Goal: Information Seeking & Learning: Learn about a topic

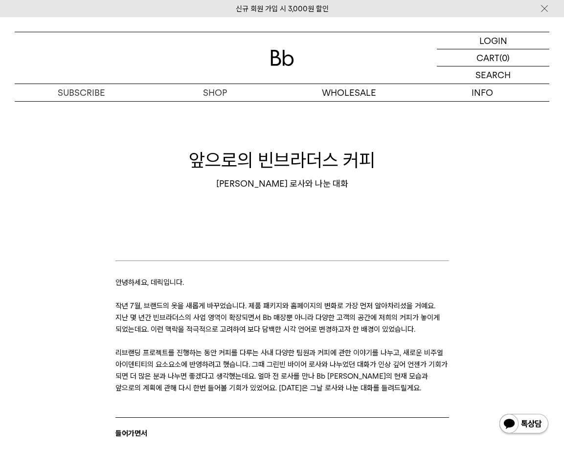
click at [289, 56] on img at bounding box center [281, 58] width 23 height 16
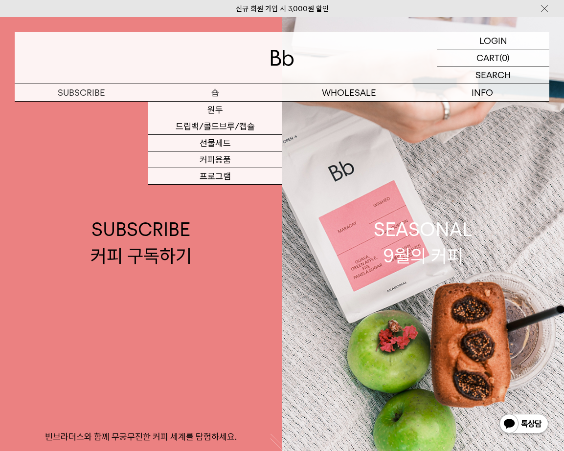
click at [213, 95] on p "숍" at bounding box center [214, 92] width 133 height 17
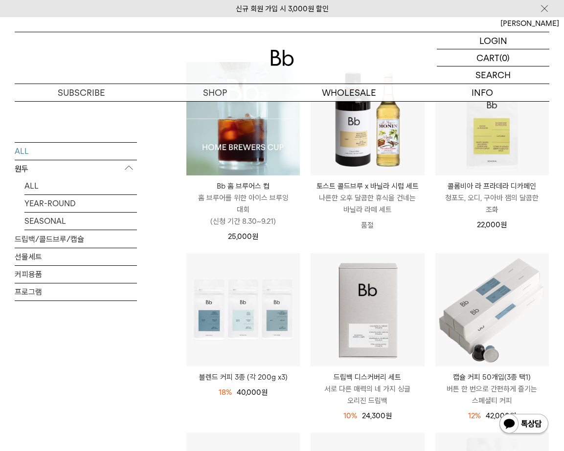
scroll to position [201, 0]
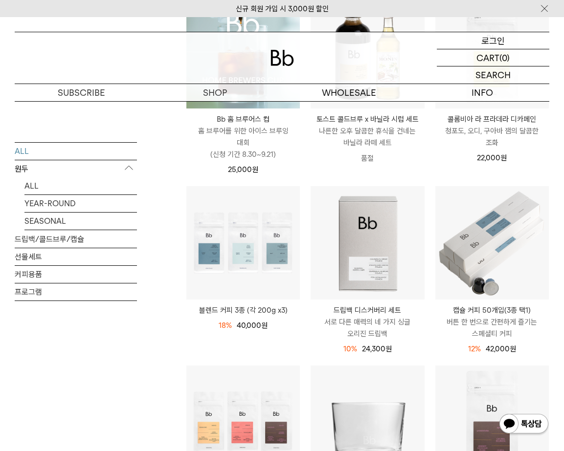
click at [495, 42] on p "로그인" at bounding box center [492, 40] width 23 height 17
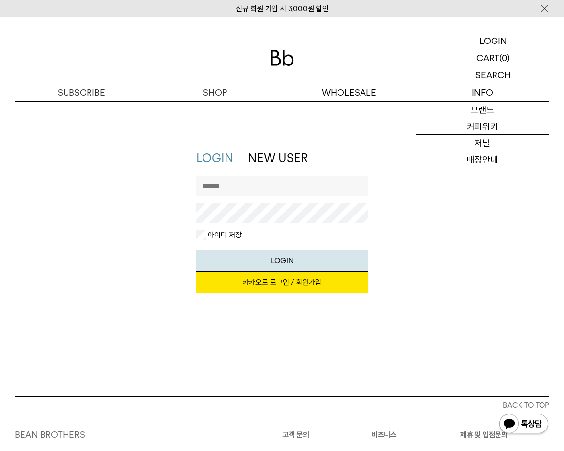
click at [259, 193] on input "text" at bounding box center [282, 186] width 172 height 20
type input "*"
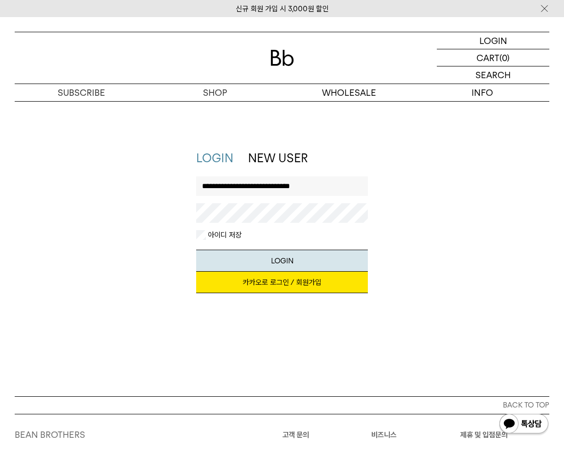
type input "**********"
click at [196, 250] on button "LOGIN" at bounding box center [282, 261] width 172 height 22
click at [151, 218] on div "**********" at bounding box center [282, 226] width 544 height 153
click at [196, 250] on button "LOGIN" at bounding box center [282, 261] width 172 height 22
click at [270, 280] on link "카카오로 로그인 / 회원가입" at bounding box center [282, 283] width 172 height 22
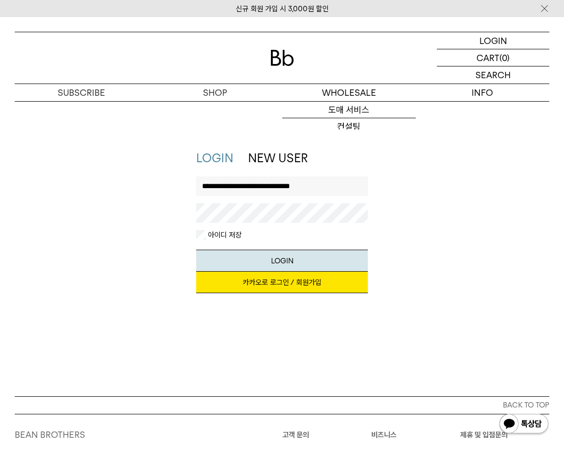
click at [284, 60] on img at bounding box center [281, 58] width 23 height 16
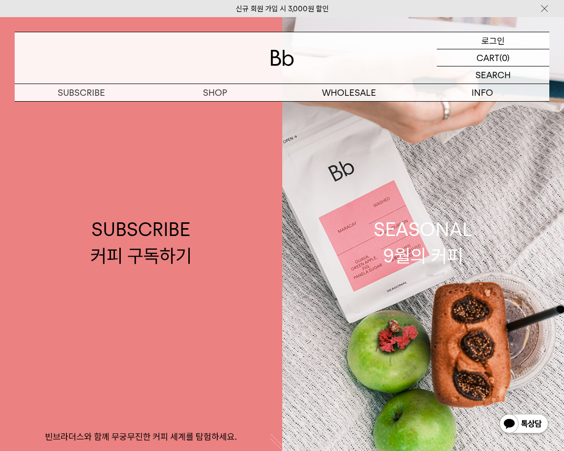
click at [490, 39] on p "로그인" at bounding box center [492, 40] width 23 height 17
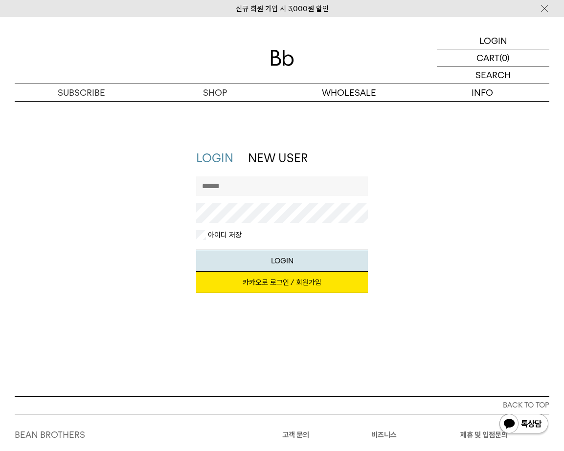
click at [258, 187] on input "text" at bounding box center [282, 186] width 172 height 20
type input "*"
click at [196, 250] on button "LOGIN" at bounding box center [282, 261] width 172 height 22
drag, startPoint x: 255, startPoint y: 190, endPoint x: 160, endPoint y: 186, distance: 94.9
click at [160, 186] on div "LOGIN NEW USER 지금 가입하시면 3,000원 쿠폰과 매월 회원 전용 커피 혜택을 드려요. 카카오로 로그인 / 회원가입 아이디로 로그…" at bounding box center [282, 226] width 544 height 153
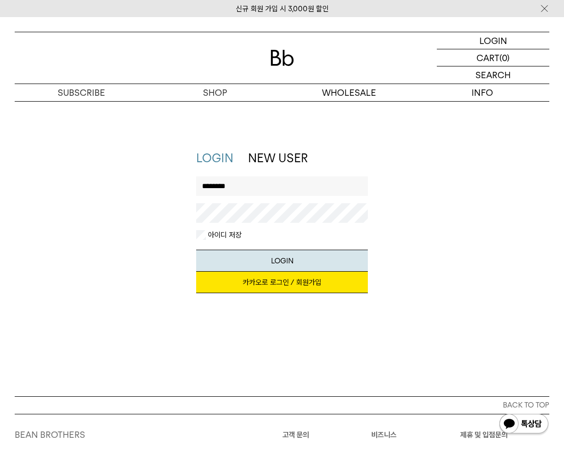
type input "*"
click at [308, 282] on link "카카오로 로그인 / 회원가입" at bounding box center [282, 283] width 172 height 22
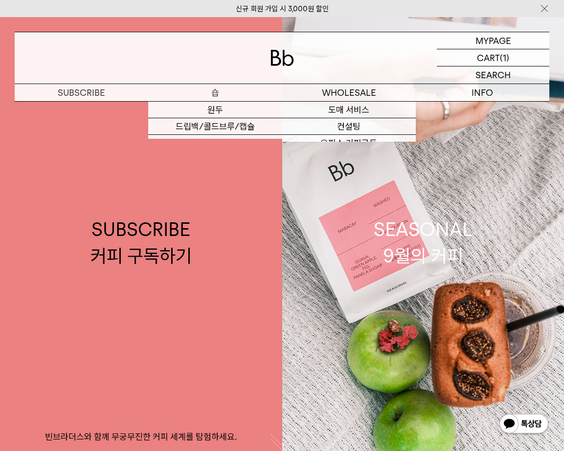
click at [208, 91] on p "숍" at bounding box center [214, 92] width 133 height 17
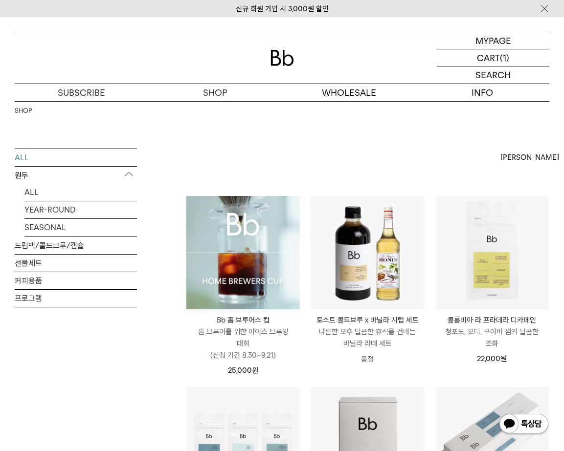
click at [203, 268] on img at bounding box center [242, 252] width 113 height 113
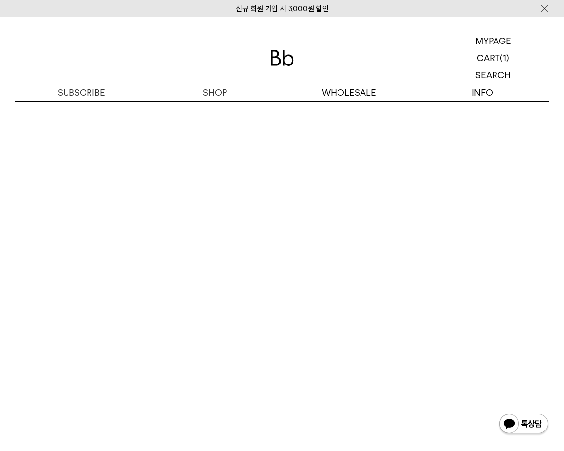
scroll to position [4049, 0]
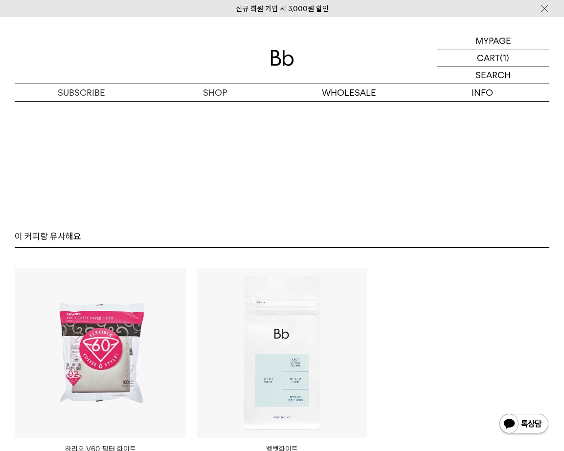
scroll to position [5078, 0]
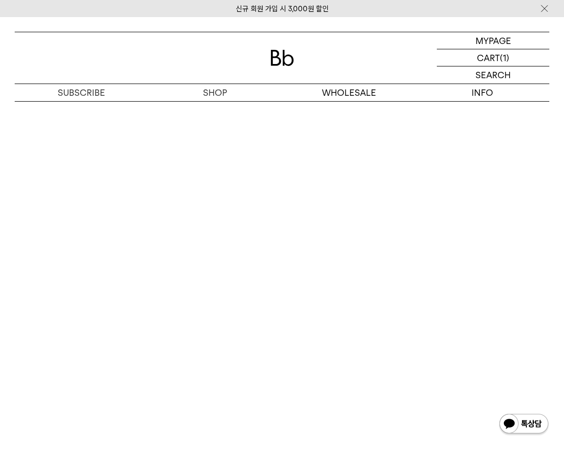
scroll to position [4278, 0]
click at [279, 62] on img at bounding box center [281, 58] width 23 height 16
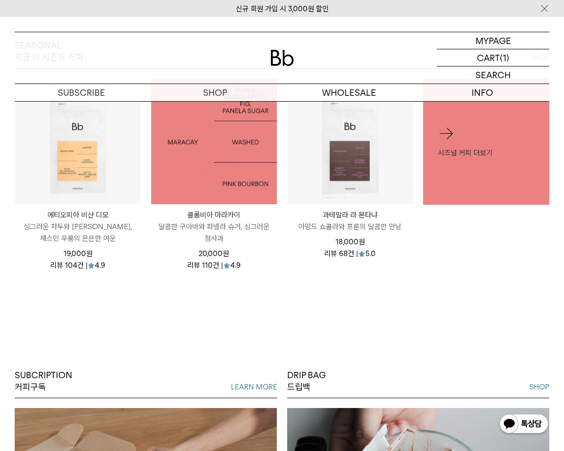
scroll to position [455, 0]
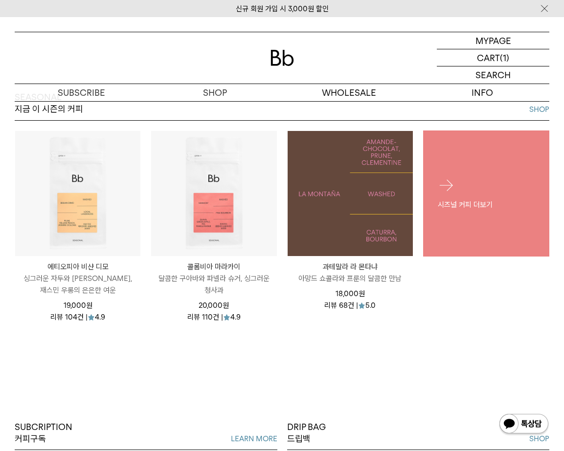
click at [484, 210] on p "시즈널 커피 더보기" at bounding box center [485, 204] width 97 height 12
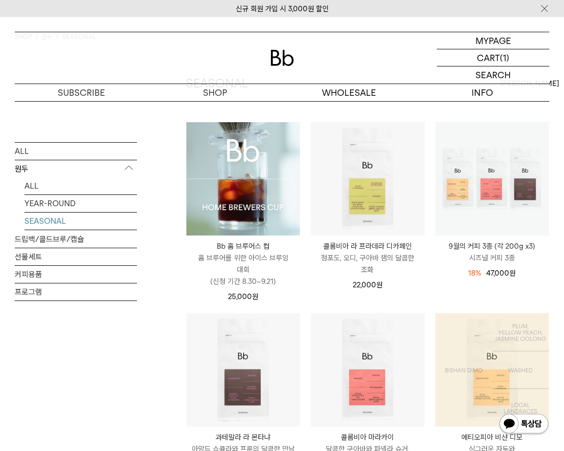
scroll to position [175, 0]
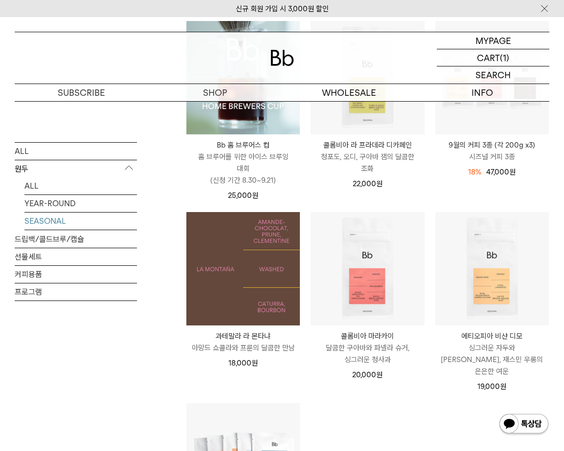
click at [267, 295] on img at bounding box center [242, 268] width 113 height 113
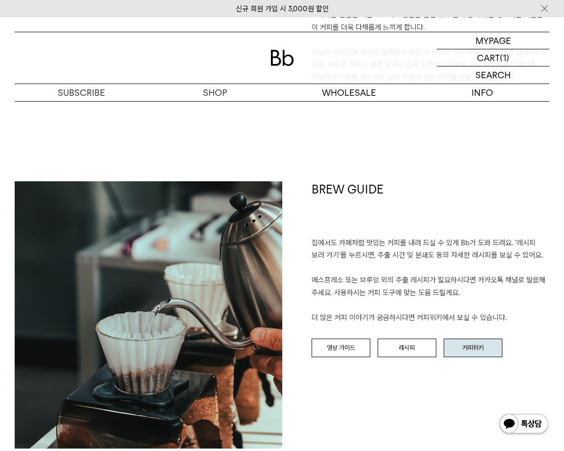
scroll to position [879, 0]
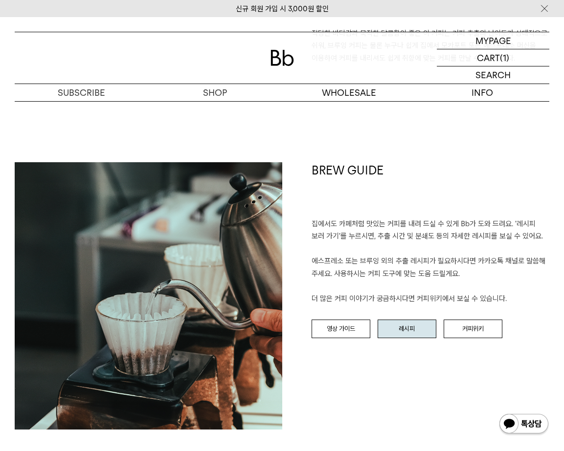
click at [399, 333] on link "레시피" at bounding box center [406, 329] width 59 height 19
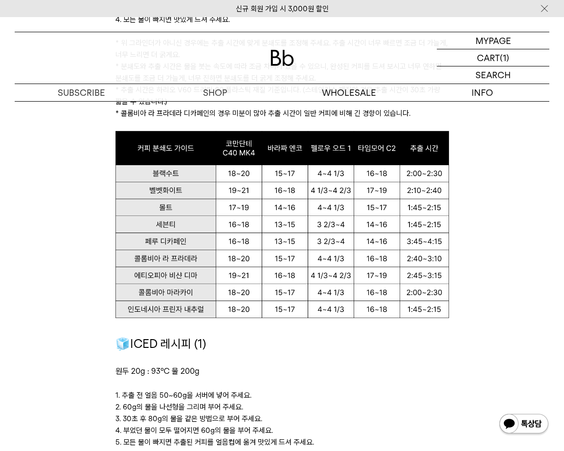
scroll to position [990, 0]
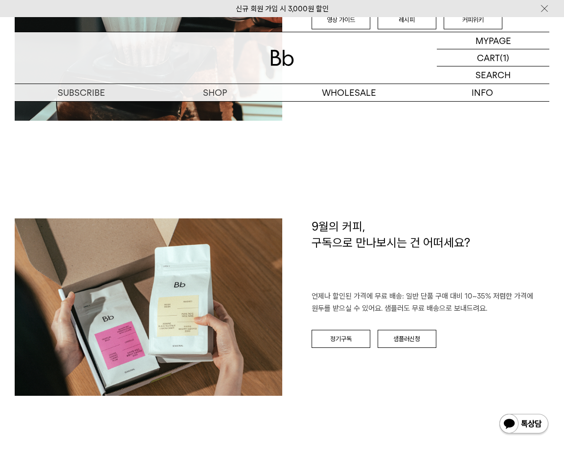
scroll to position [1290, 0]
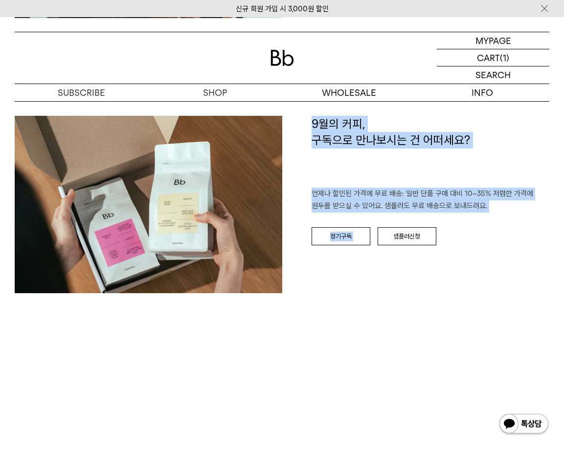
drag, startPoint x: 388, startPoint y: 118, endPoint x: 509, endPoint y: 213, distance: 154.2
click at [509, 217] on div "9월의 커피, 구독으로 만나보시는 건 어떠세요? 언제나 할인된 가격에 무료 배송: 일반 단품 구매 대비 10~35% 저렴한 가격에 원두를 받으…" at bounding box center [415, 209] width 267 height 187
click at [509, 209] on p "언제나 할인된 가격에 무료 배송: 일반 단품 구매 대비 10~35% 저렴한 가격에 원두를 받으실 수 있어요. 샘플러도 무료 배송으로 보내드려요." at bounding box center [430, 200] width 238 height 25
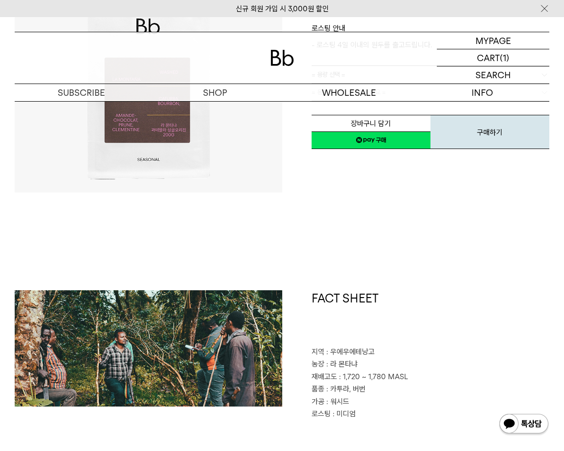
scroll to position [210, 0]
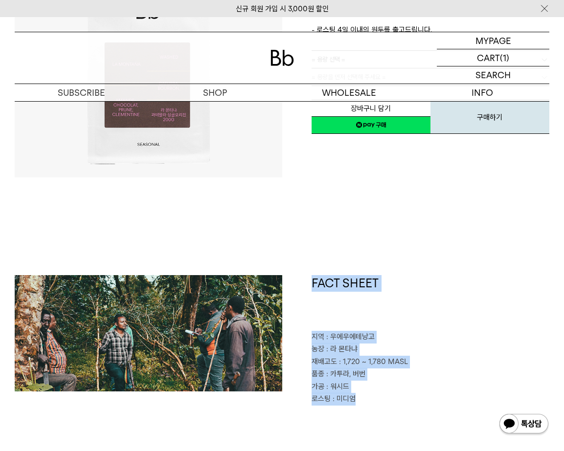
drag, startPoint x: 360, startPoint y: 260, endPoint x: 368, endPoint y: 409, distance: 149.3
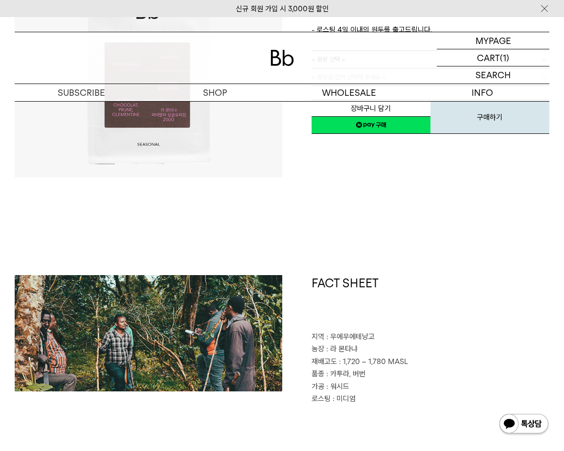
click at [368, 409] on div "FACT SHEET 지역 : 우에우에테낭고 농장 : 라 몬타냐 재배고도 : 1,720 ~ 1,780 MASL 품종 : 카투라, 버번 가공 : …" at bounding box center [282, 389] width 534 height 228
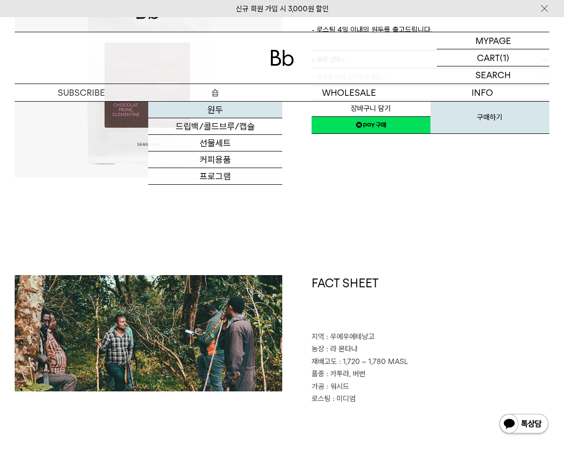
click at [210, 110] on link "원두" at bounding box center [214, 110] width 133 height 17
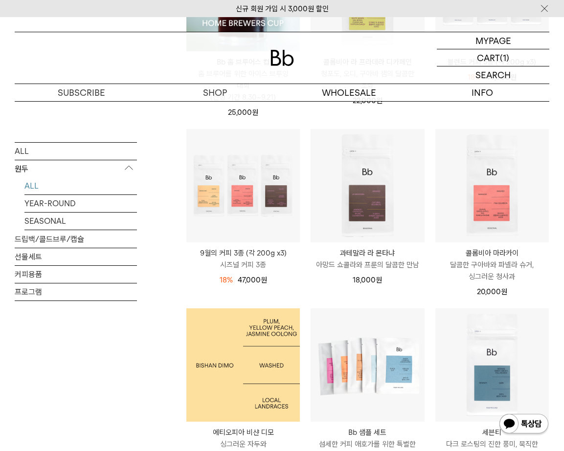
scroll to position [190, 0]
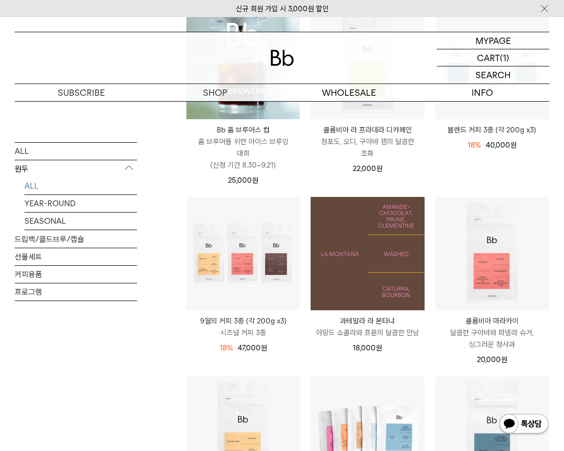
click at [387, 248] on img at bounding box center [366, 253] width 113 height 113
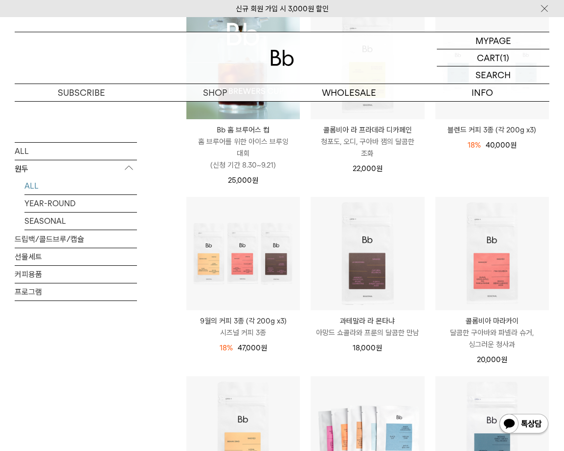
click at [0, 0] on img at bounding box center [0, 0] width 0 height 0
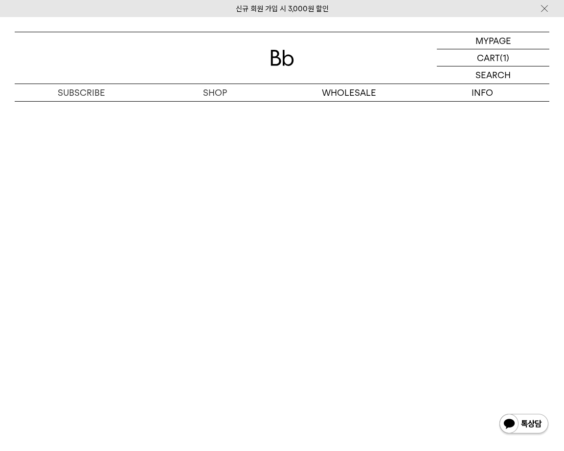
scroll to position [1769, 0]
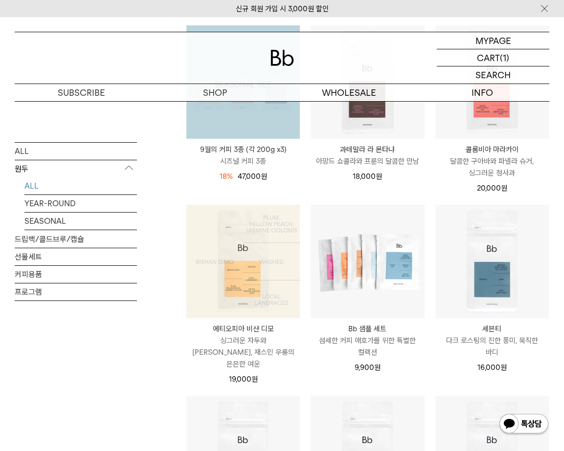
scroll to position [366, 0]
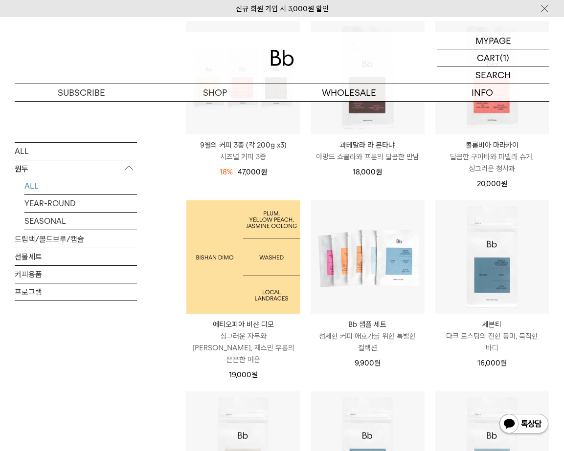
click at [245, 261] on img at bounding box center [242, 256] width 113 height 113
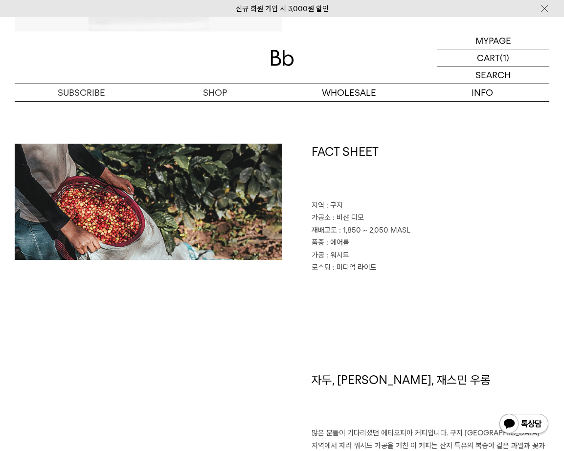
scroll to position [327, 0]
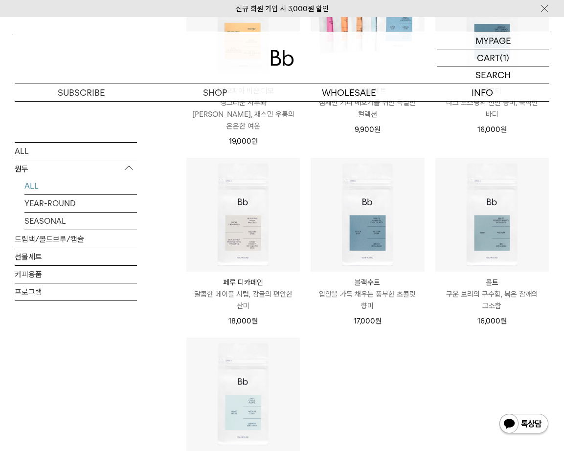
scroll to position [693, 0]
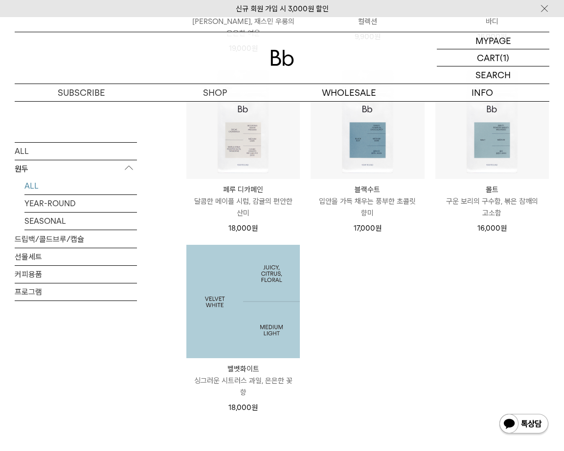
click at [263, 284] on img at bounding box center [242, 301] width 113 height 113
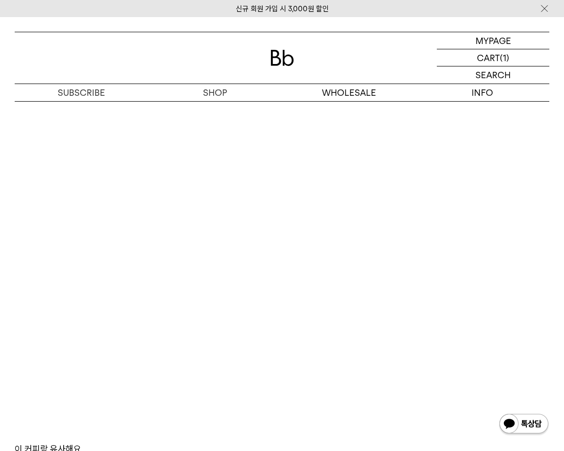
scroll to position [2078, 0]
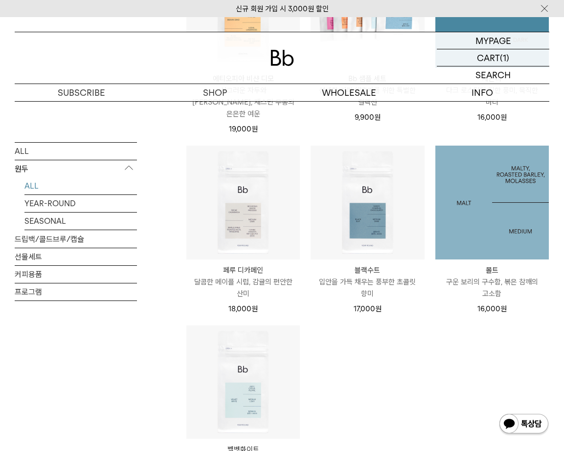
scroll to position [448, 0]
